Goal: Find specific page/section: Find specific page/section

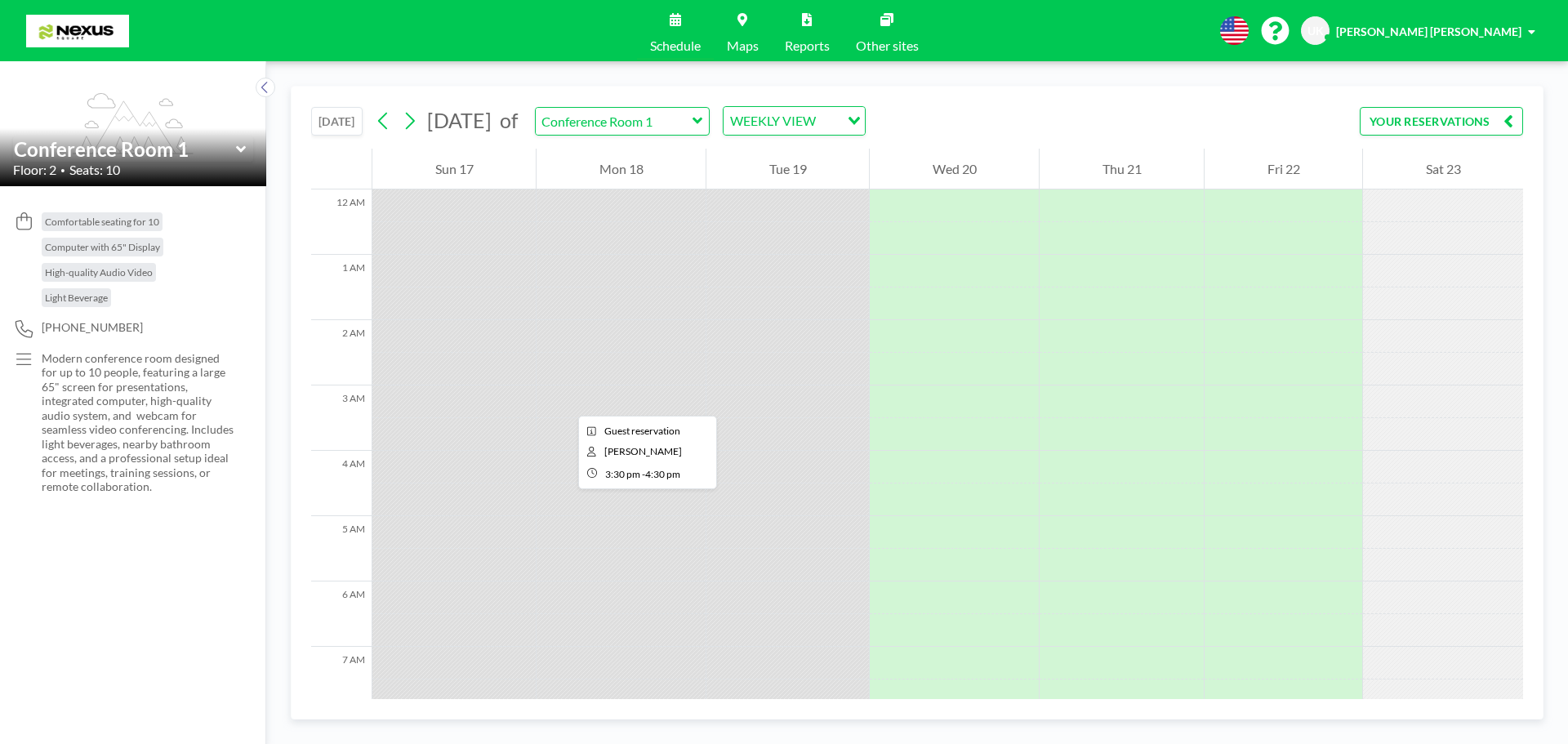
scroll to position [821, 0]
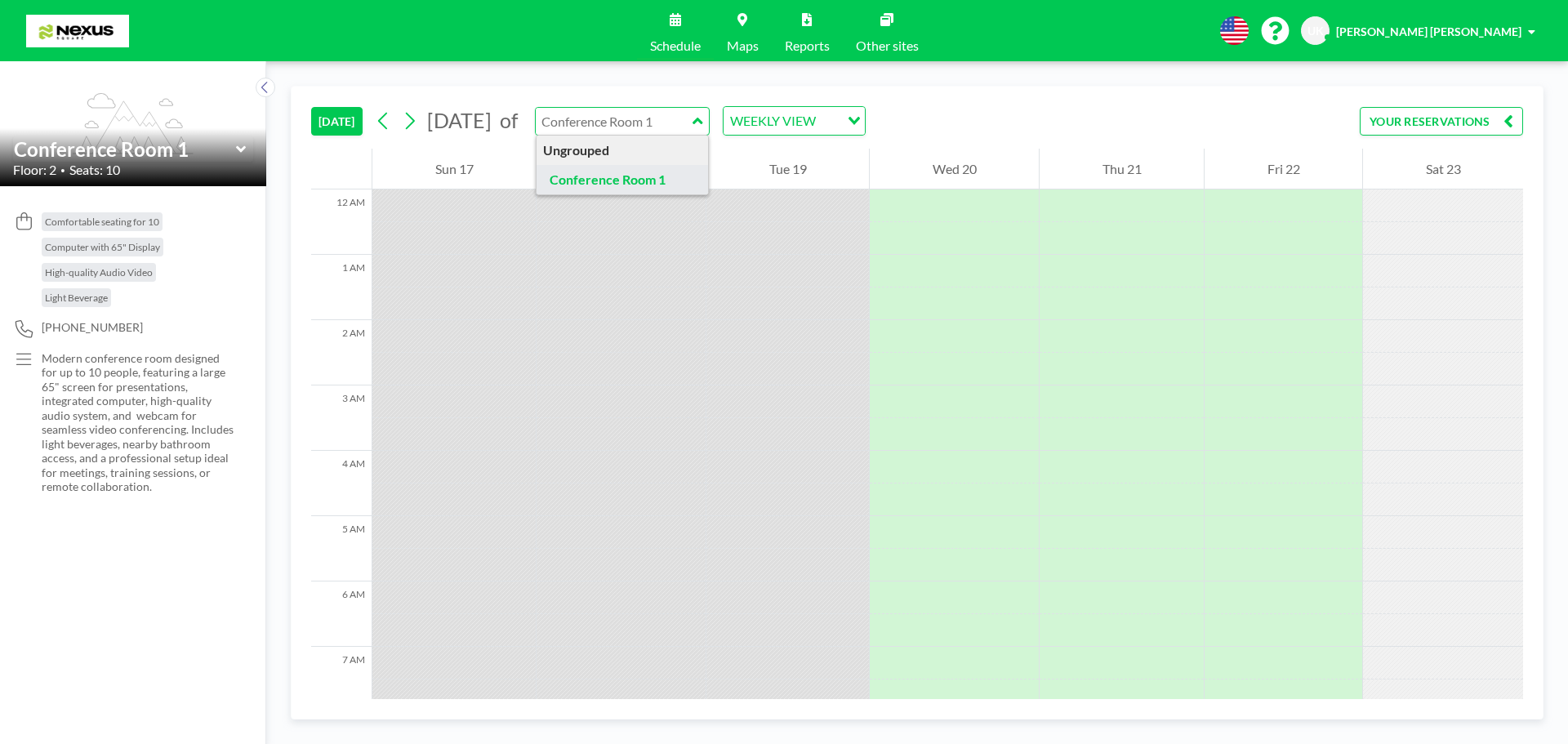
click at [693, 118] on input "text" at bounding box center [614, 120] width 157 height 27
type input "Conference Room 1"
click at [726, 83] on div "TODAY August 2025 of Conference Room 1 WEEKLY VIEW Loading... YOUR RESERVATIONS…" at bounding box center [917, 403] width 1302 height 683
click at [732, 22] on link "Maps" at bounding box center [742, 30] width 58 height 61
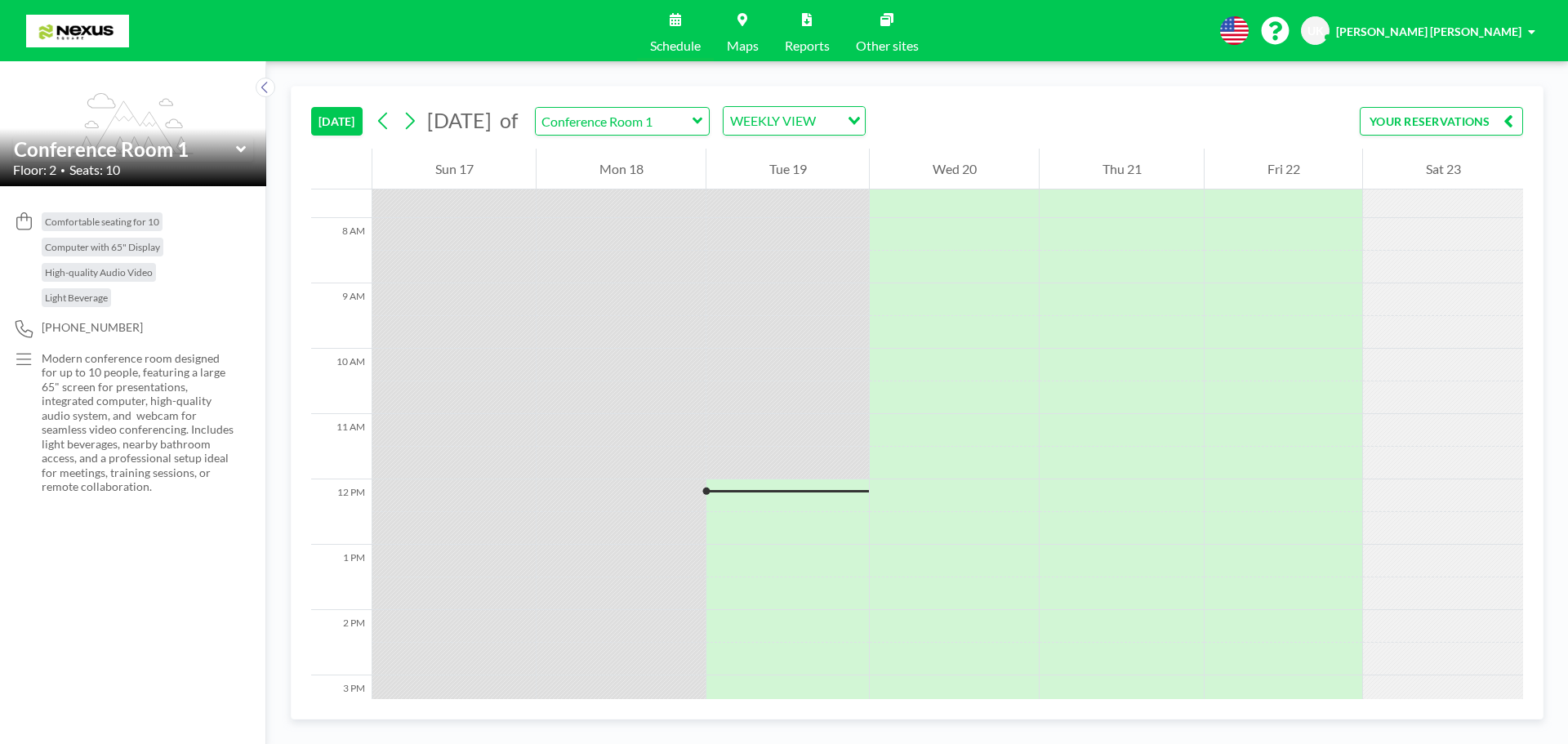
scroll to position [751, 0]
